Goal: Task Accomplishment & Management: Complete application form

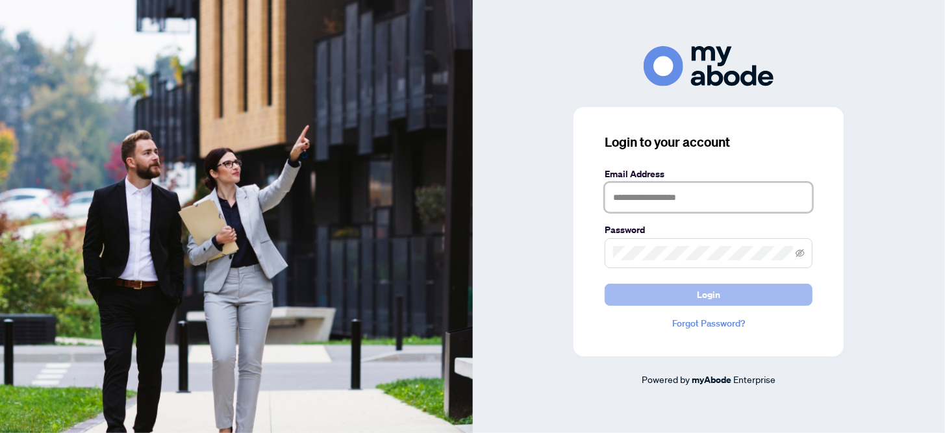
type input "**********"
click at [717, 297] on span "Login" at bounding box center [708, 294] width 23 height 21
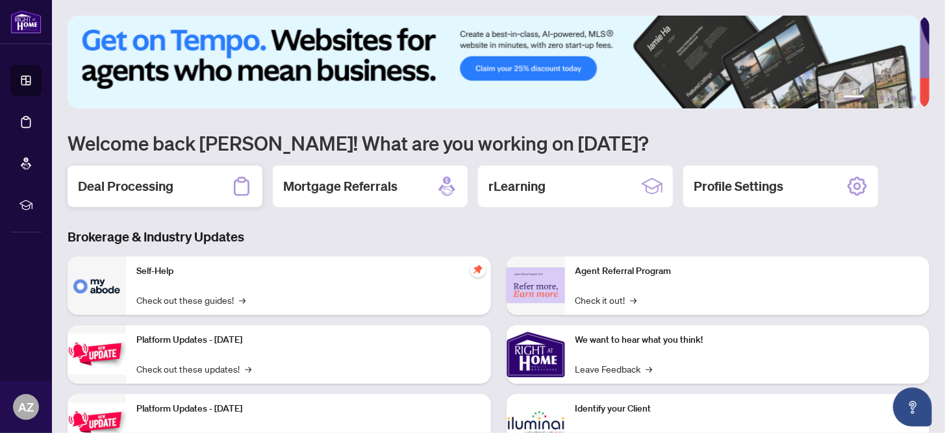
click at [157, 187] on h2 "Deal Processing" at bounding box center [125, 186] width 95 height 18
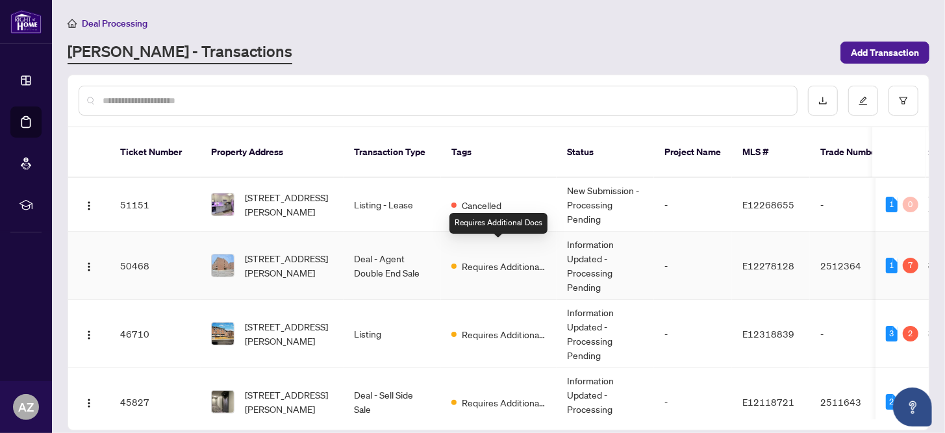
click at [493, 259] on span "Requires Additional Docs" at bounding box center [504, 266] width 84 height 14
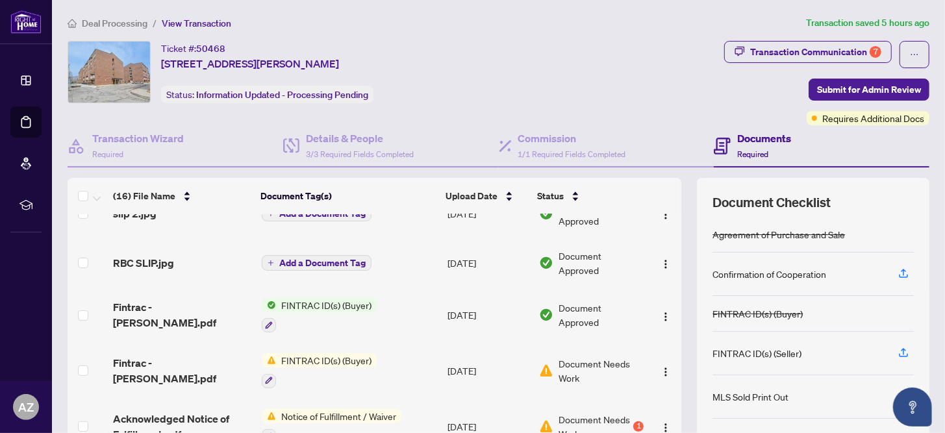
scroll to position [64, 0]
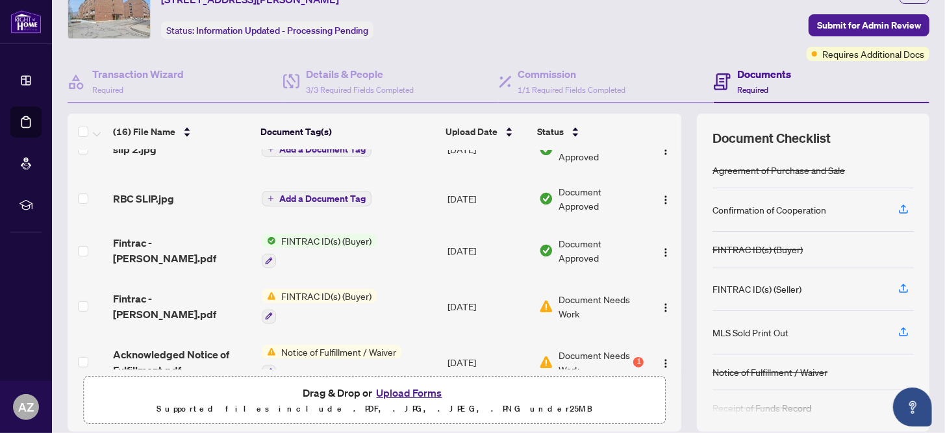
click at [386, 345] on span "Notice of Fulfillment / Waiver" at bounding box center [338, 352] width 125 height 14
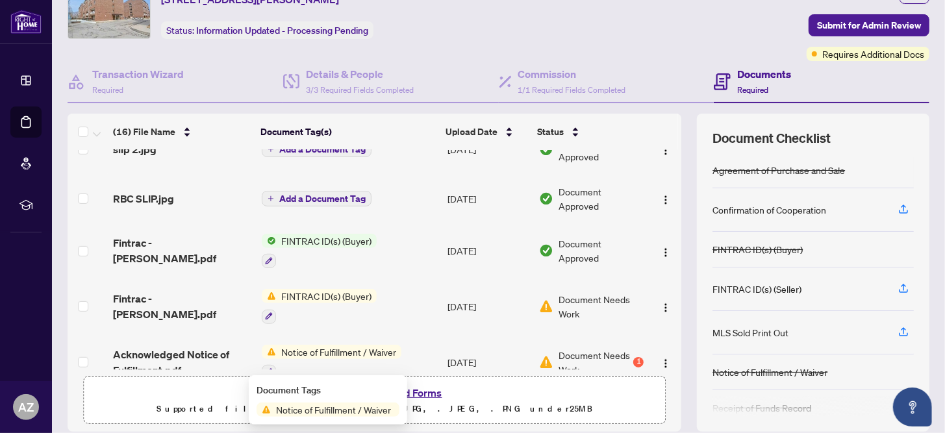
click at [320, 412] on span "Notice of Fulfillment / Waiver" at bounding box center [333, 410] width 125 height 14
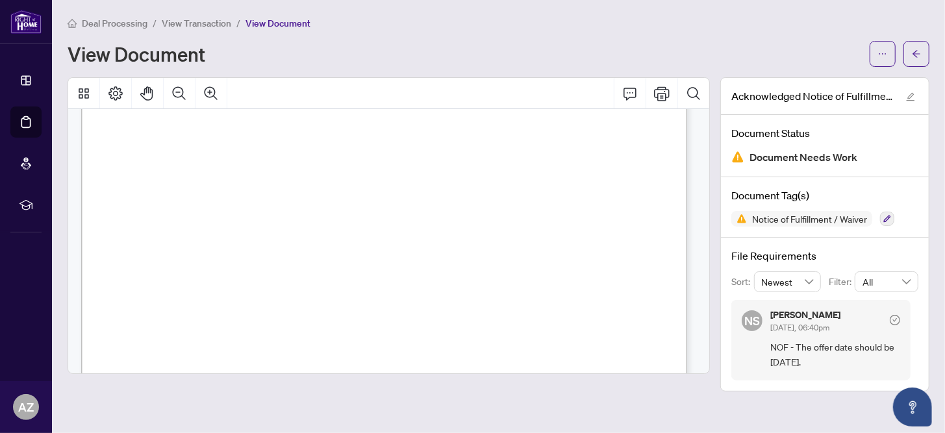
scroll to position [324, 0]
click at [887, 218] on icon "button" at bounding box center [887, 219] width 8 height 8
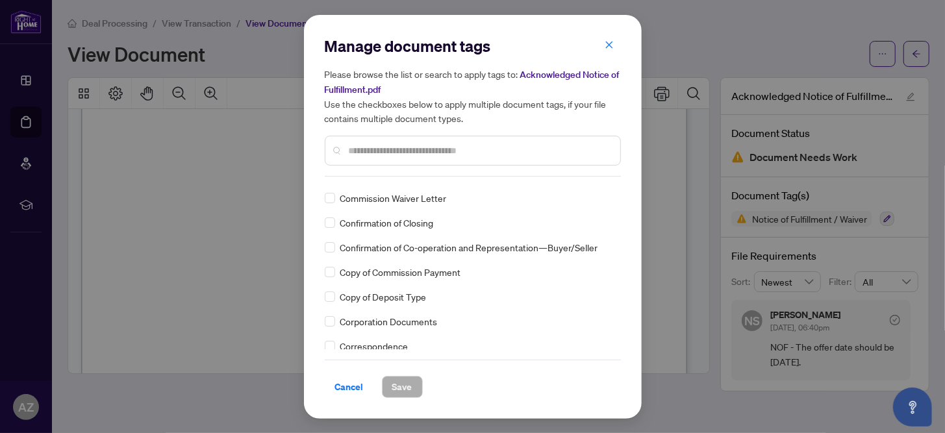
scroll to position [1298, 0]
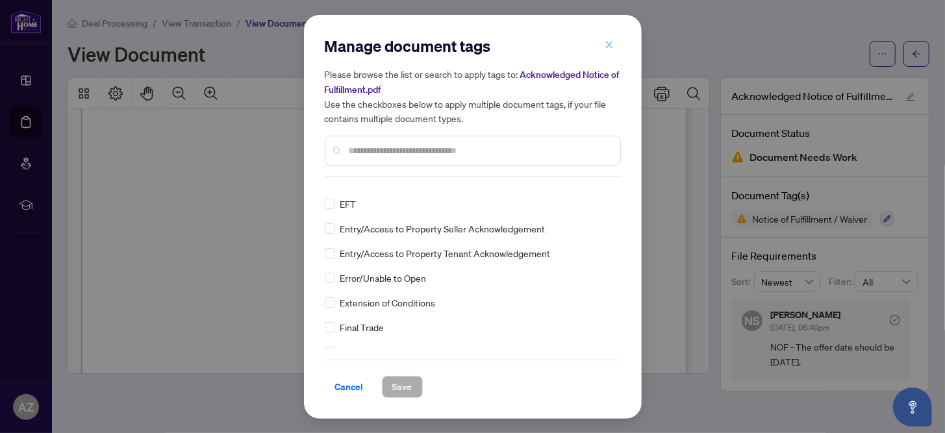
click at [609, 44] on icon "close" at bounding box center [608, 44] width 9 height 9
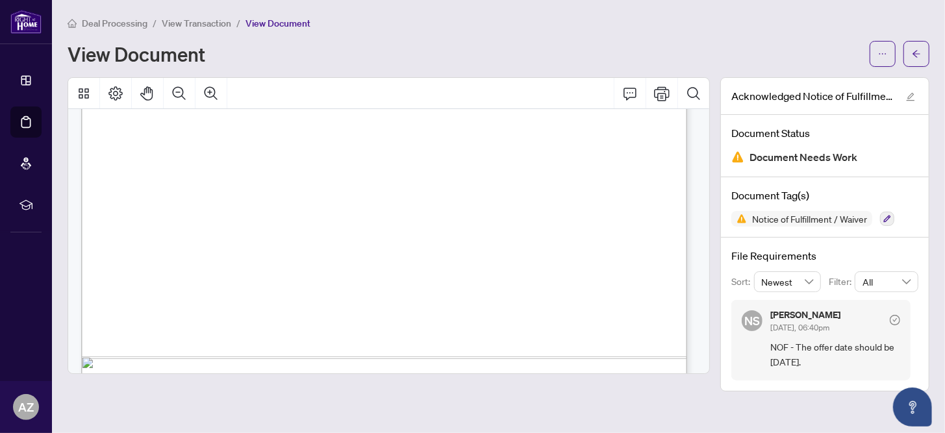
scroll to position [64, 0]
click at [917, 53] on icon "arrow-left" at bounding box center [915, 53] width 9 height 9
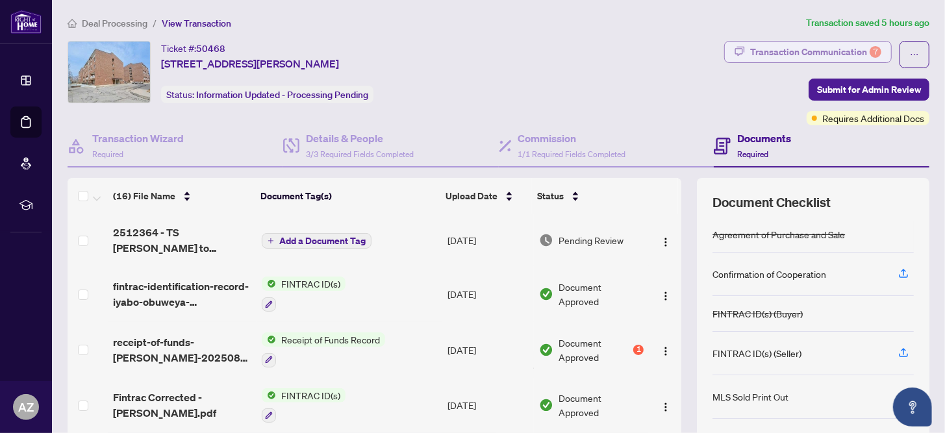
click at [821, 49] on div "Transaction Communication 7" at bounding box center [815, 52] width 131 height 21
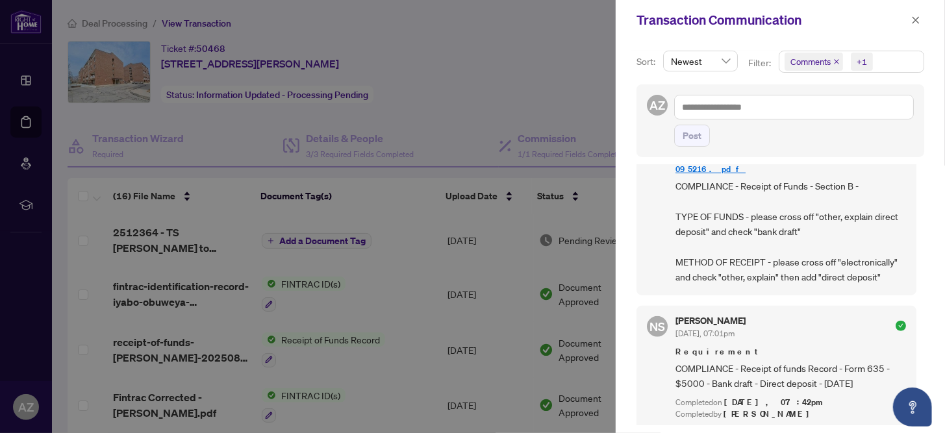
scroll to position [714, 0]
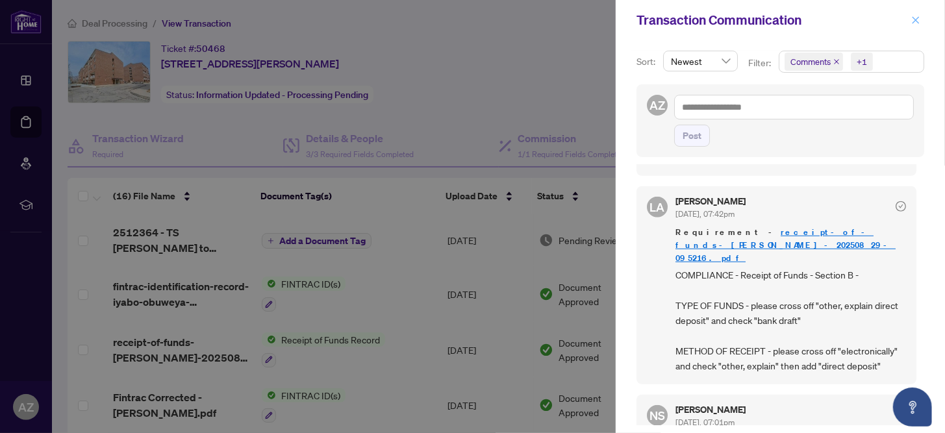
click at [921, 19] on button "button" at bounding box center [915, 20] width 17 height 16
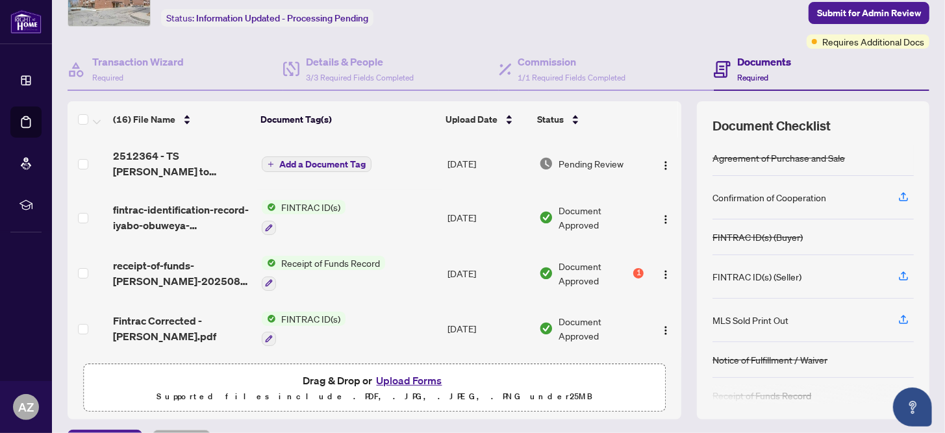
scroll to position [108, 0]
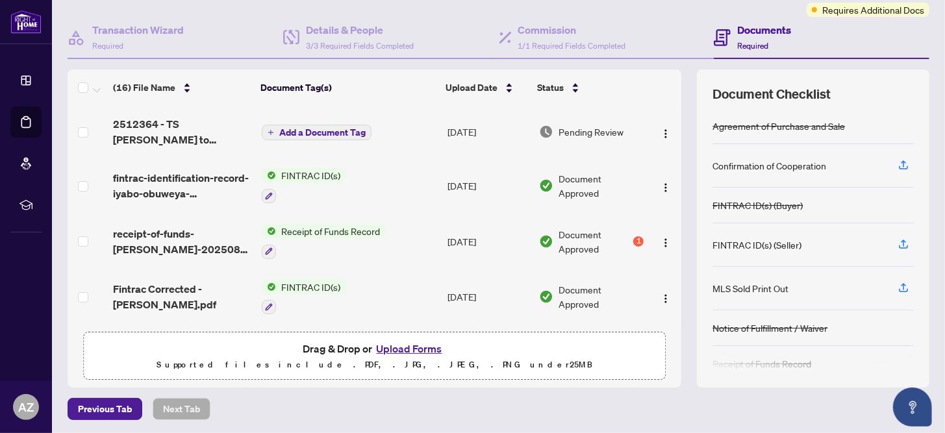
click at [424, 354] on button "Upload Forms" at bounding box center [409, 348] width 73 height 17
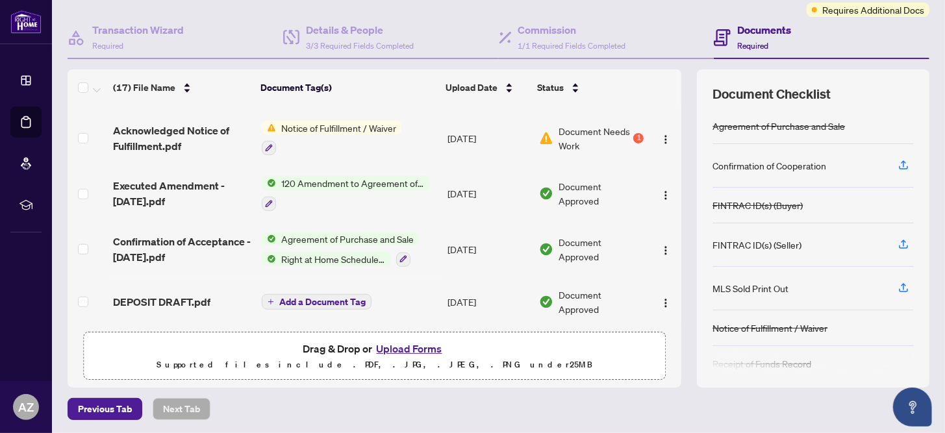
click at [409, 345] on button "Upload Forms" at bounding box center [409, 348] width 73 height 17
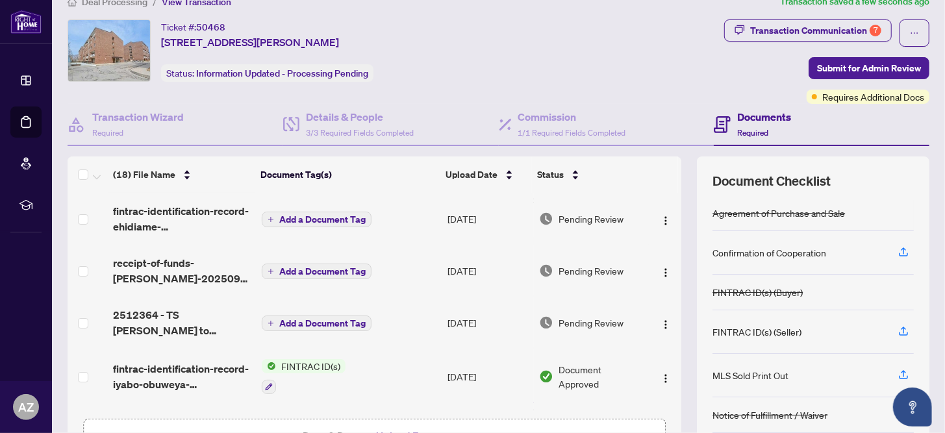
scroll to position [0, 0]
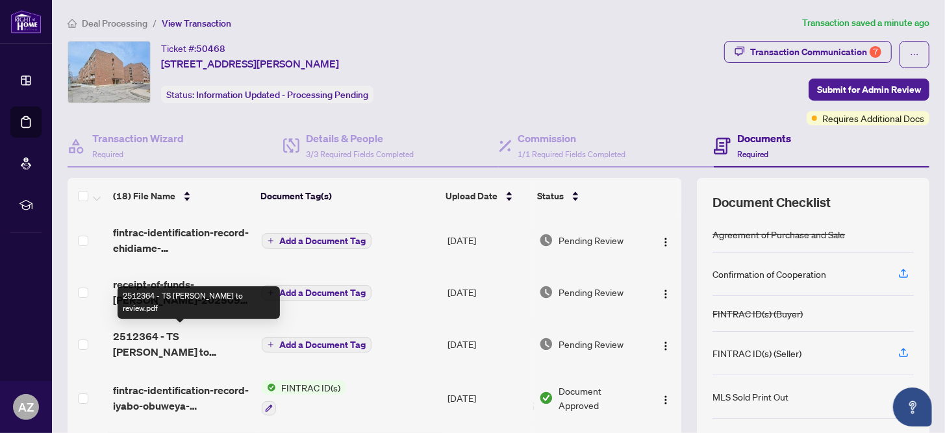
click at [184, 337] on span "2512364 - TS [PERSON_NAME] to review.pdf" at bounding box center [182, 343] width 138 height 31
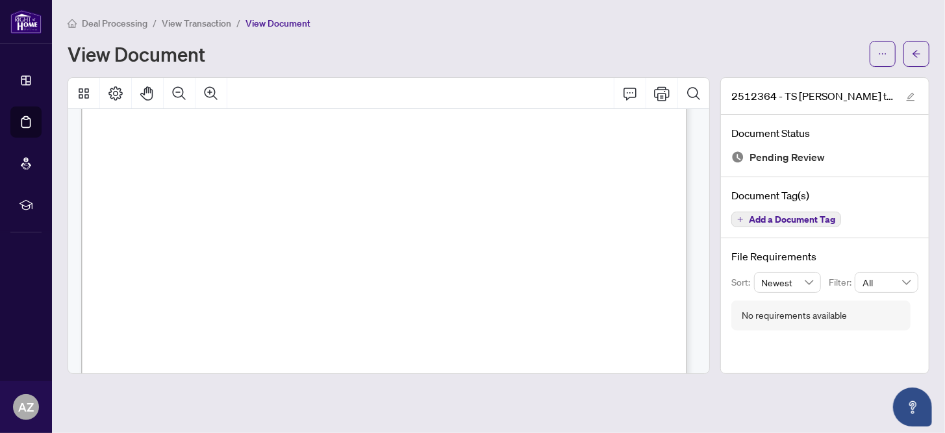
scroll to position [390, 0]
click at [882, 56] on icon "ellipsis" at bounding box center [882, 53] width 9 height 9
click at [813, 88] on span "Download" at bounding box center [835, 82] width 99 height 14
click at [116, 22] on span "Deal Processing" at bounding box center [115, 24] width 66 height 12
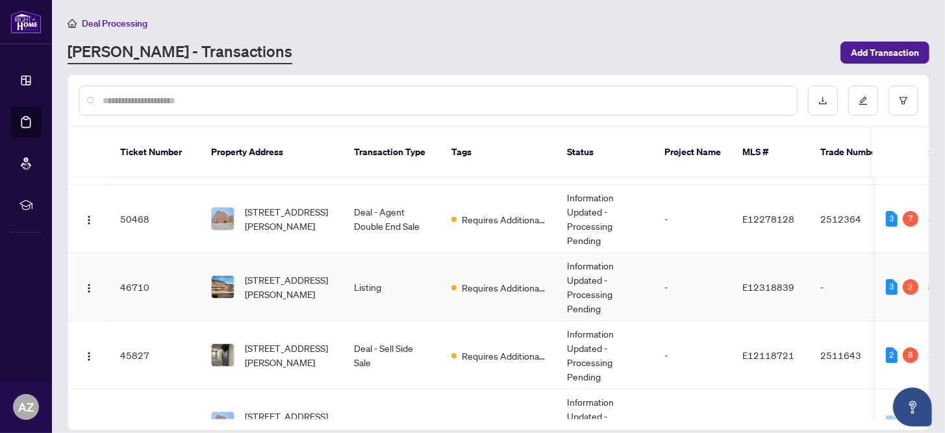
scroll to position [64, 0]
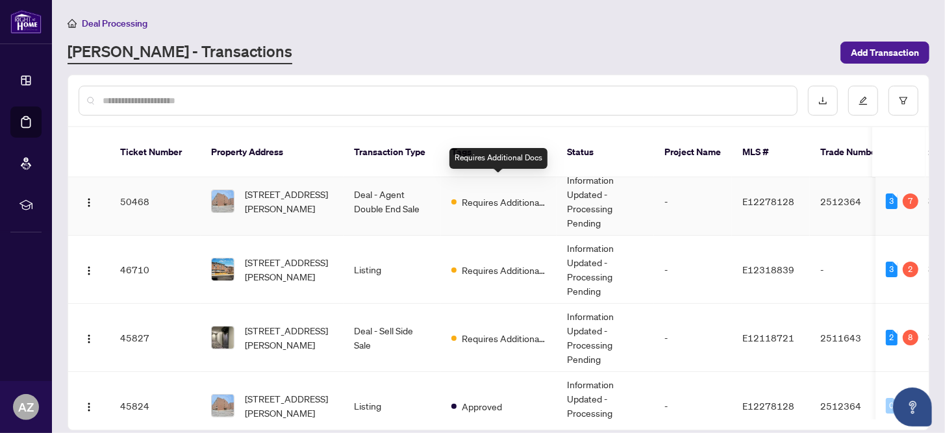
click at [493, 195] on span "Requires Additional Docs" at bounding box center [504, 202] width 84 height 14
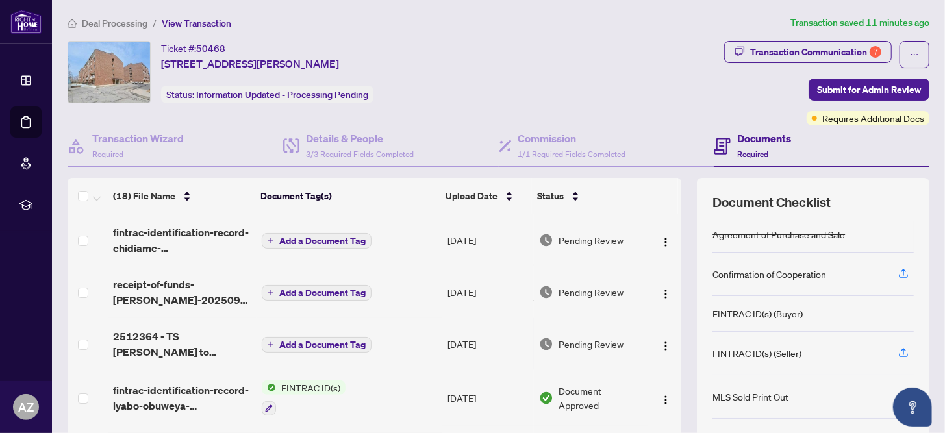
scroll to position [108, 0]
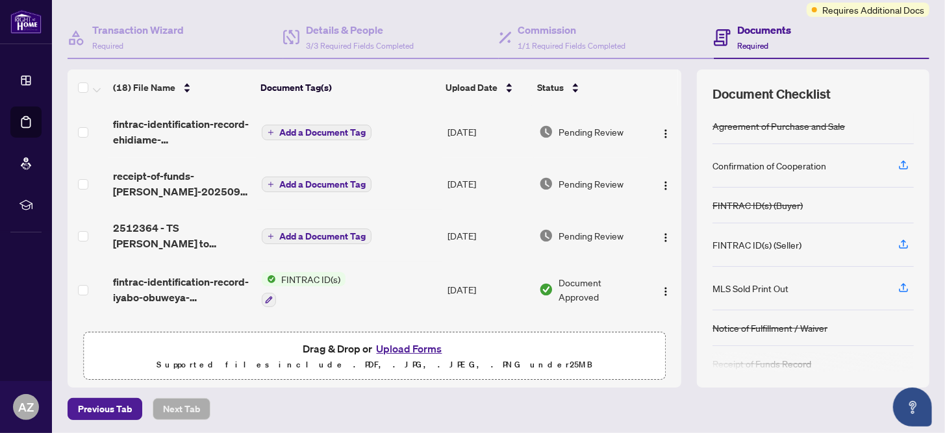
click at [406, 345] on button "Upload Forms" at bounding box center [409, 348] width 73 height 17
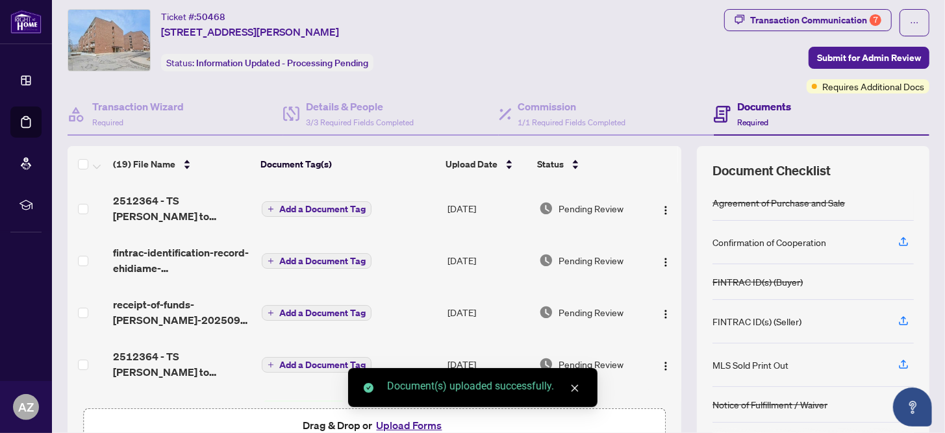
scroll to position [0, 0]
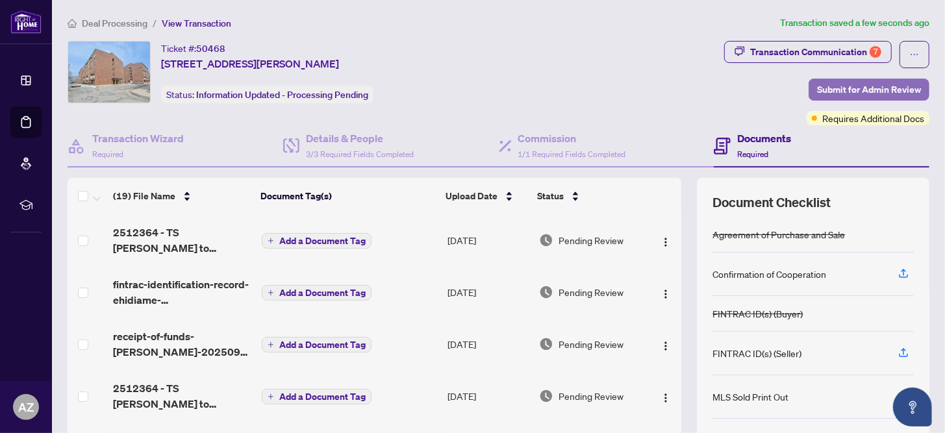
click at [860, 84] on span "Submit for Admin Review" at bounding box center [869, 89] width 104 height 21
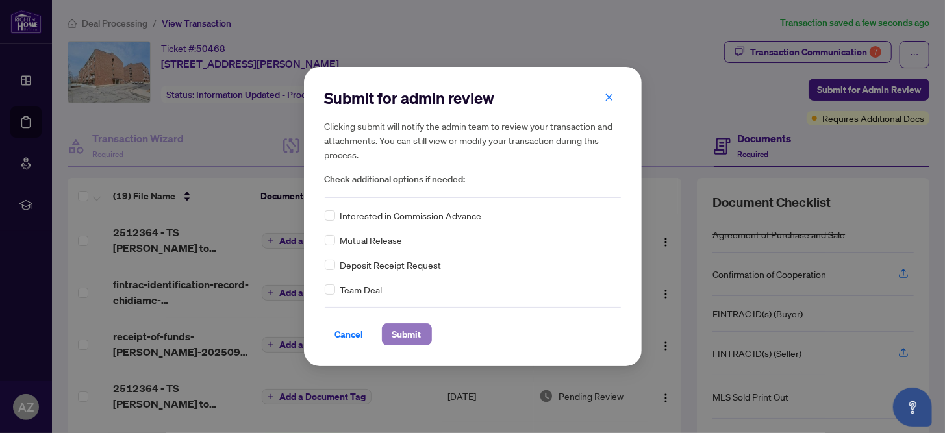
click at [403, 333] on span "Submit" at bounding box center [406, 334] width 29 height 21
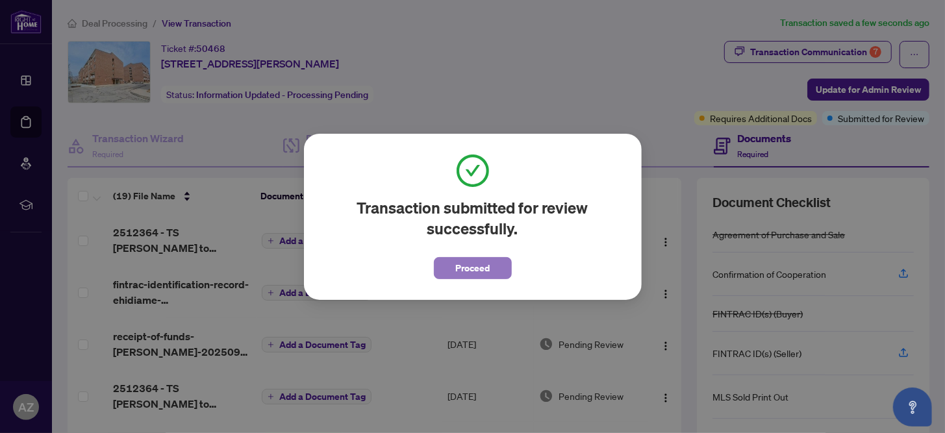
click at [475, 268] on span "Proceed" at bounding box center [472, 268] width 34 height 21
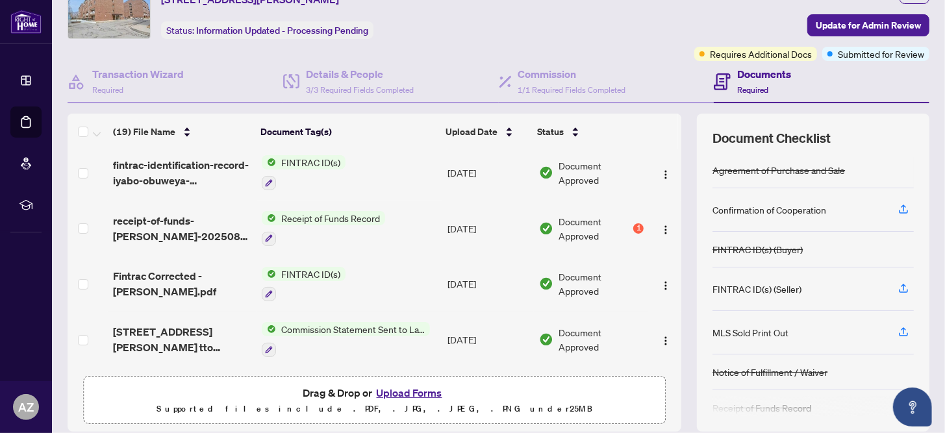
scroll to position [259, 0]
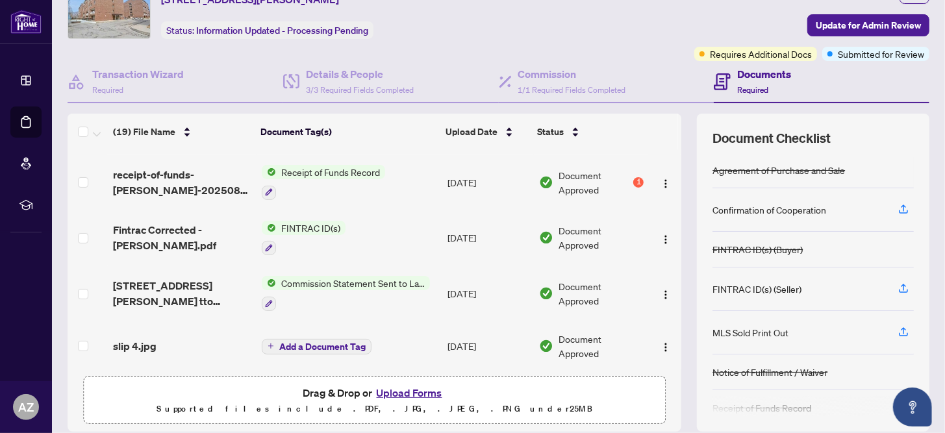
click at [412, 393] on button "Upload Forms" at bounding box center [409, 392] width 73 height 17
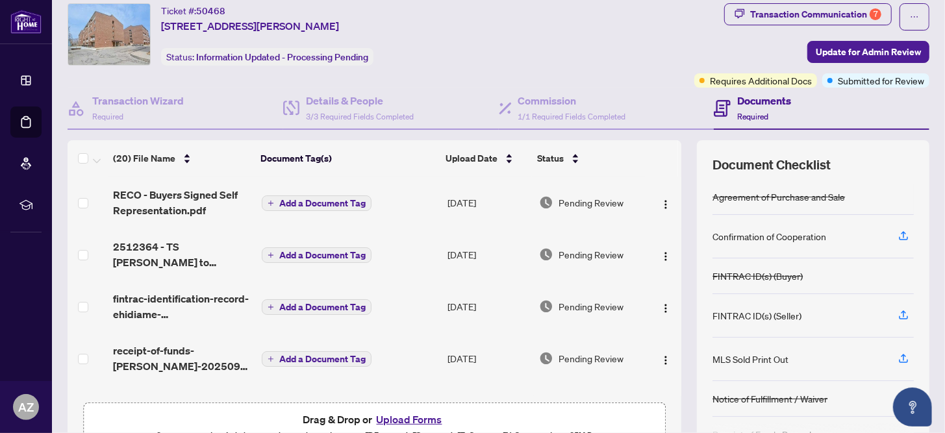
scroll to position [0, 0]
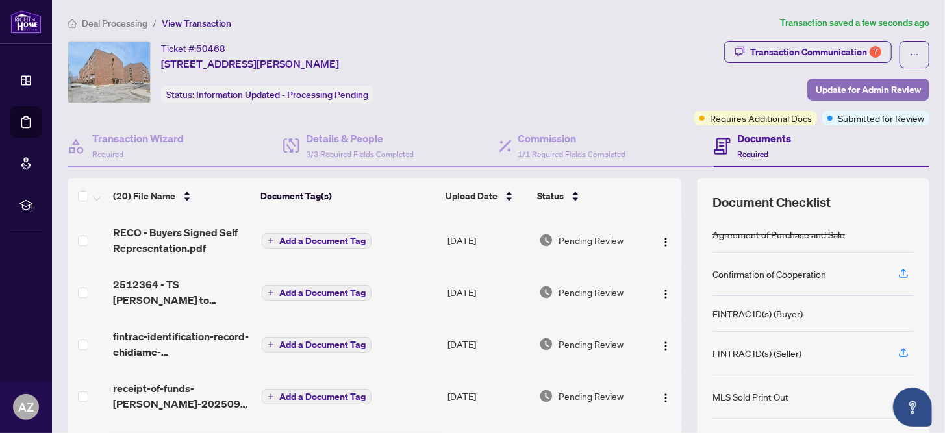
click at [864, 84] on span "Update for Admin Review" at bounding box center [867, 89] width 105 height 21
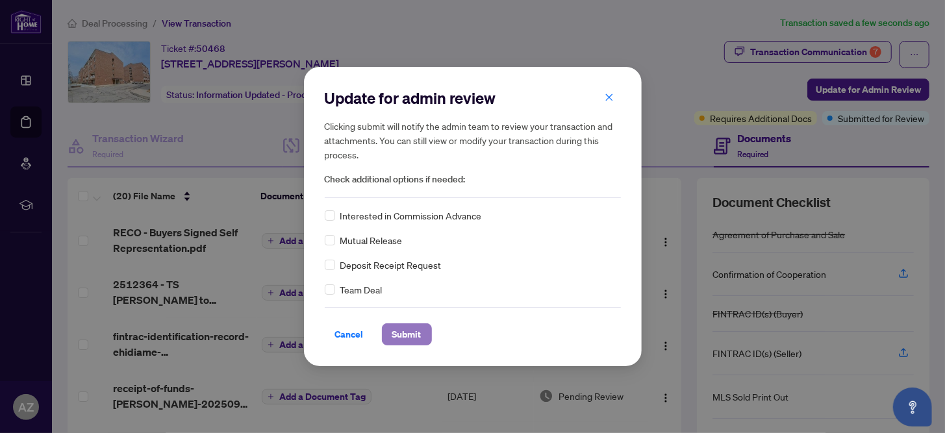
click at [407, 334] on span "Submit" at bounding box center [406, 334] width 29 height 21
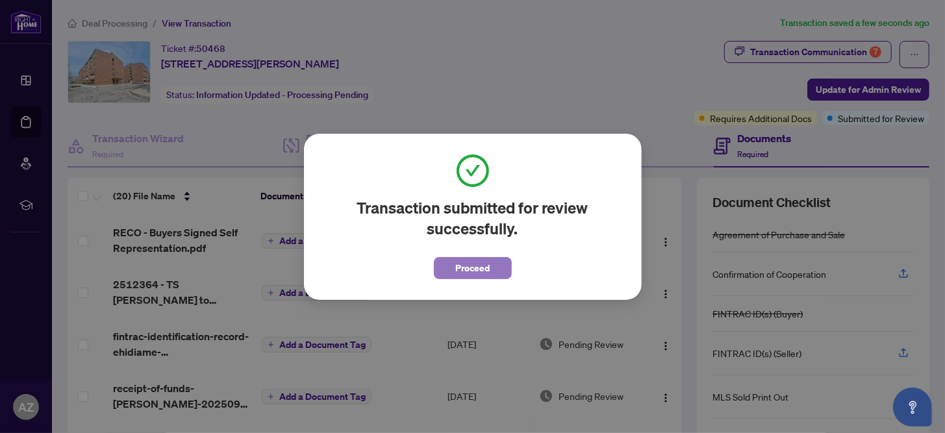
click at [469, 270] on span "Proceed" at bounding box center [472, 268] width 34 height 21
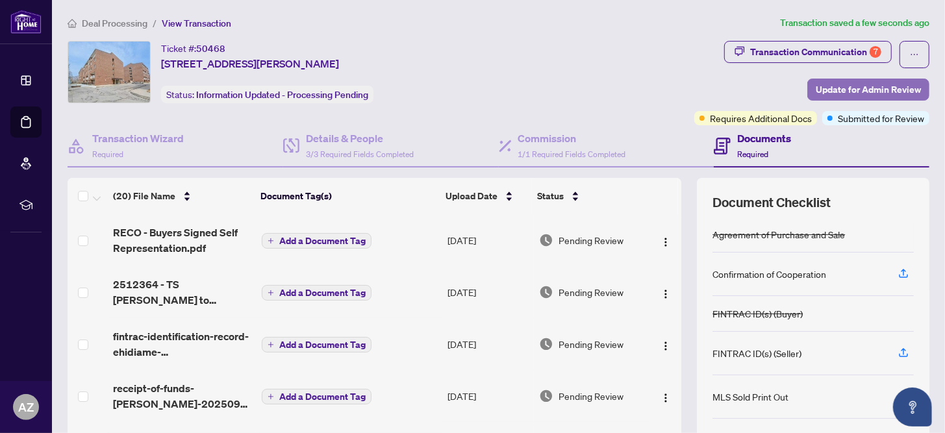
click at [850, 86] on span "Update for Admin Review" at bounding box center [867, 89] width 105 height 21
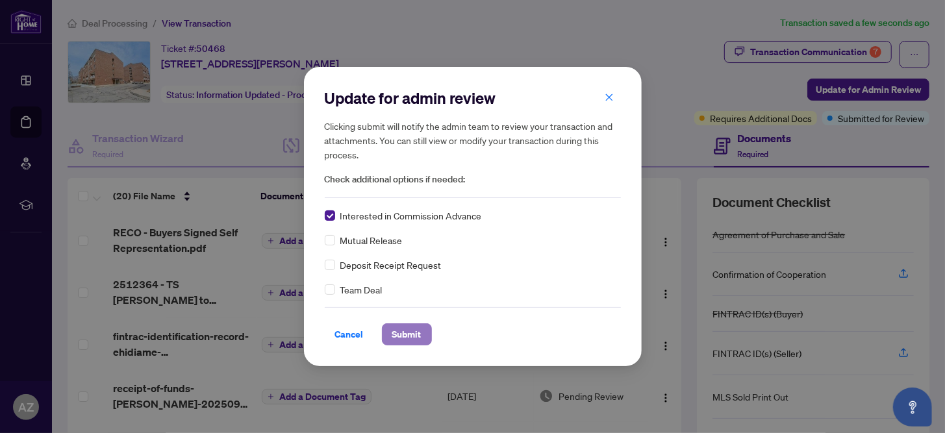
click at [406, 335] on span "Submit" at bounding box center [406, 334] width 29 height 21
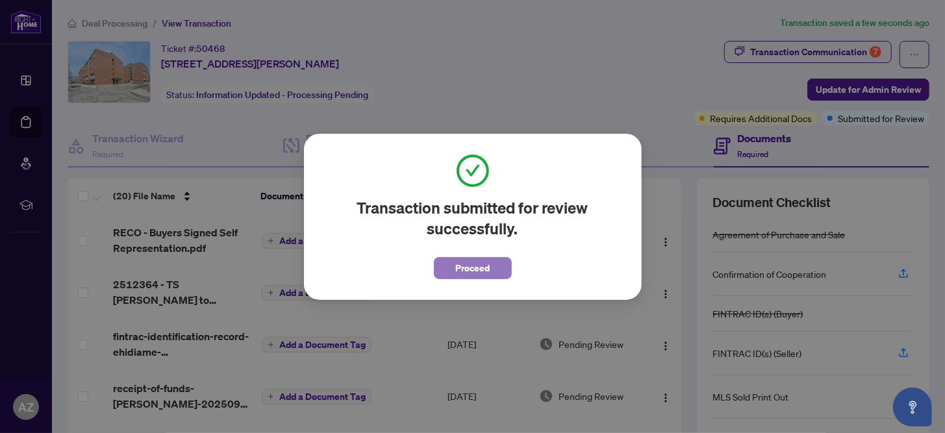
click at [470, 268] on span "Proceed" at bounding box center [472, 268] width 34 height 21
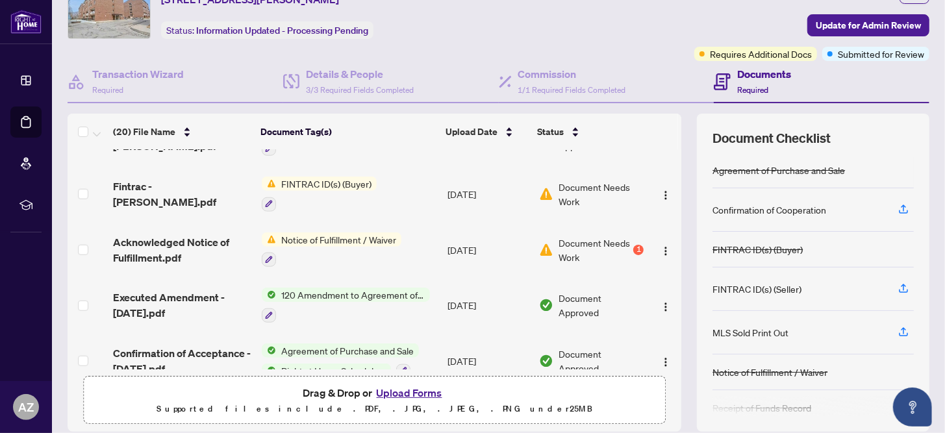
scroll to position [779, 0]
